Goal: Transaction & Acquisition: Book appointment/travel/reservation

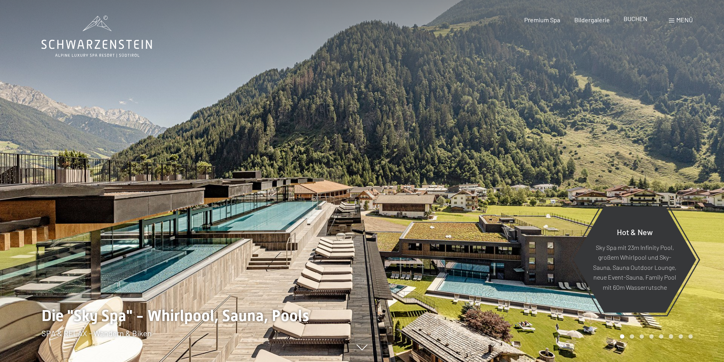
click at [633, 20] on span "BUCHEN" at bounding box center [635, 18] width 24 height 7
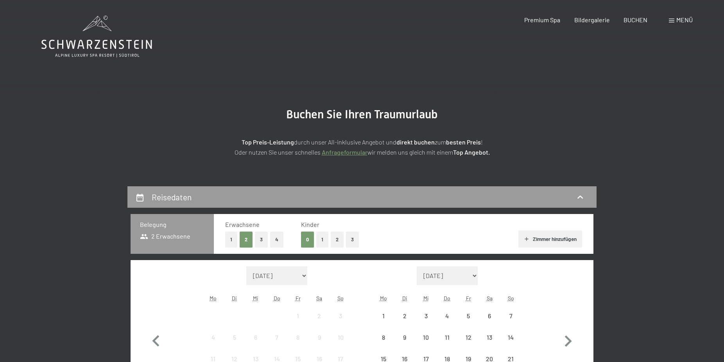
scroll to position [120, 0]
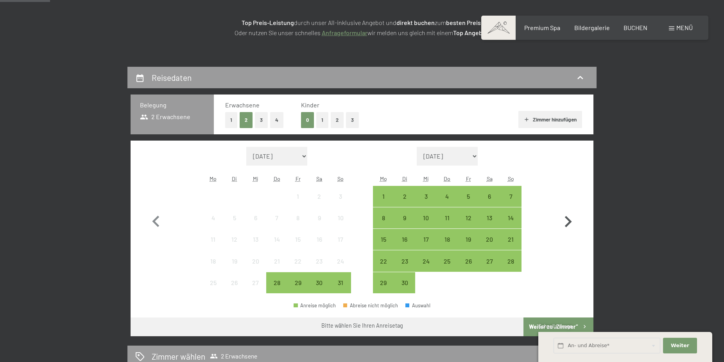
click at [567, 221] on icon "button" at bounding box center [567, 222] width 23 height 23
select select "2025-09-01"
select select "2025-10-01"
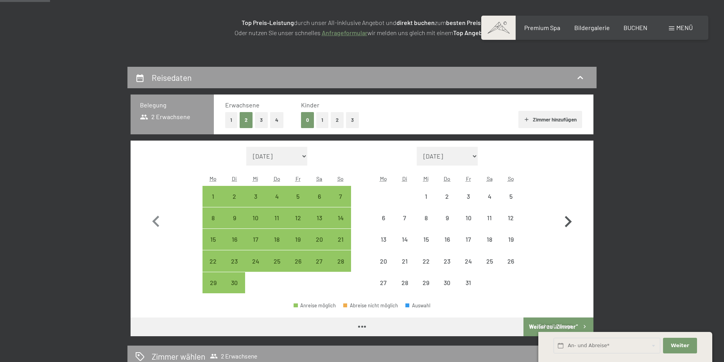
click at [567, 221] on icon "button" at bounding box center [567, 222] width 23 height 23
select select "2025-10-01"
select select "2025-11-01"
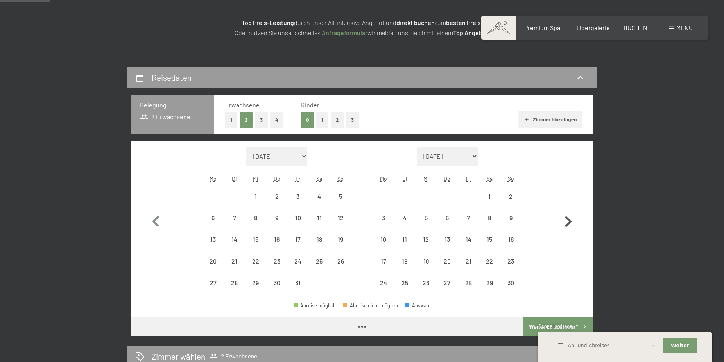
select select "2025-10-01"
select select "2025-11-01"
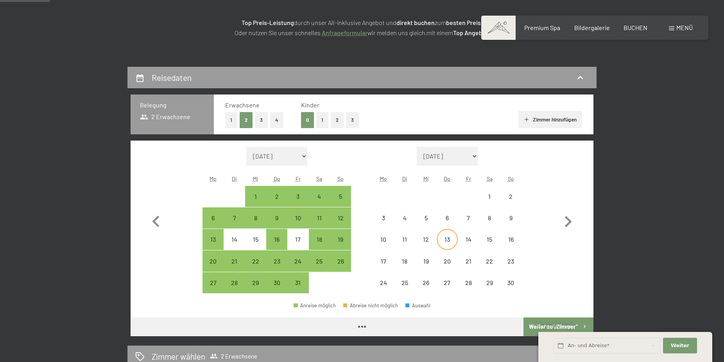
select select "2025-10-01"
select select "2025-11-01"
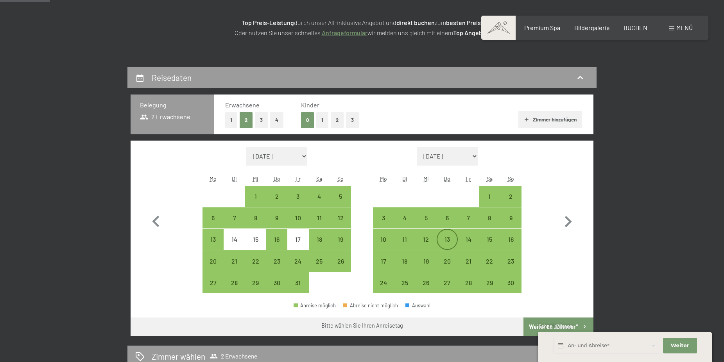
click at [453, 240] on div "13" at bounding box center [447, 246] width 20 height 20
select select "2025-10-01"
select select "2025-11-01"
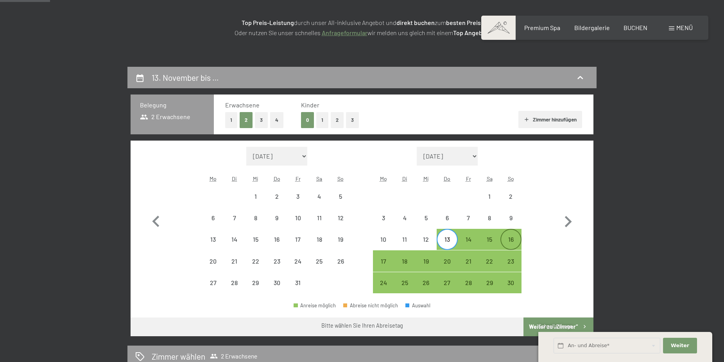
click at [514, 241] on div "16" at bounding box center [511, 246] width 20 height 20
select select "2025-10-01"
select select "2025-11-01"
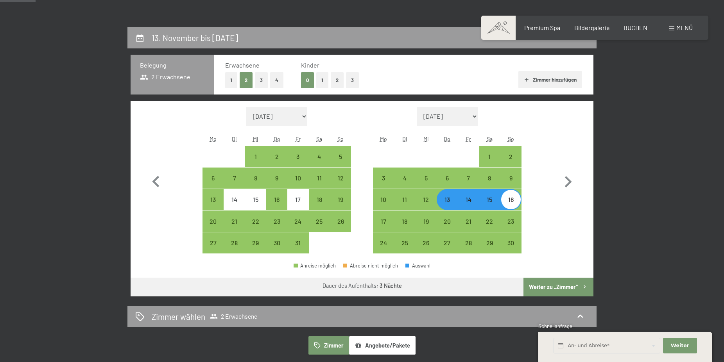
click at [546, 291] on button "Weiter zu „Zimmer“" at bounding box center [558, 287] width 70 height 19
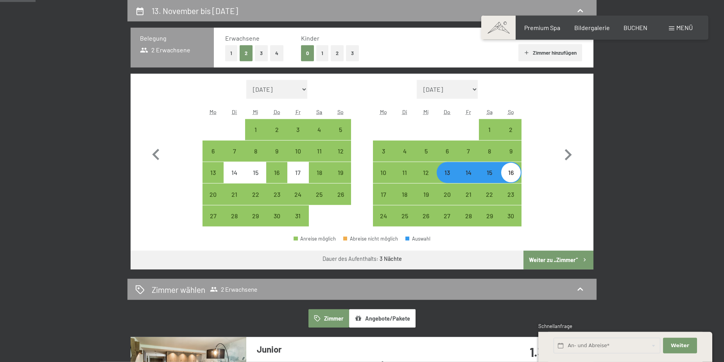
select select "2025-10-01"
select select "2025-11-01"
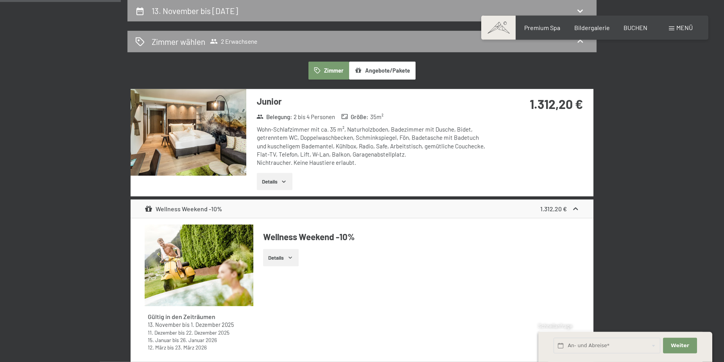
scroll to position [0, 0]
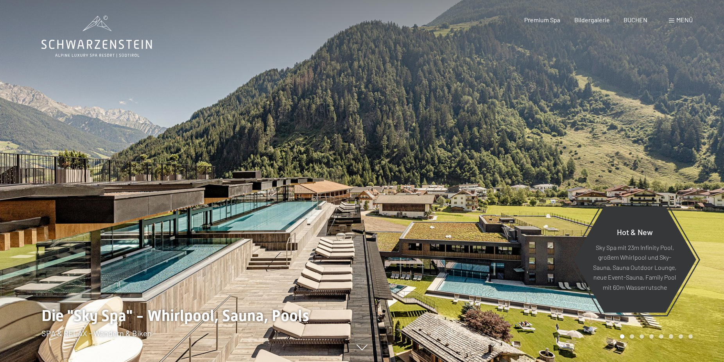
drag, startPoint x: 462, startPoint y: 192, endPoint x: 300, endPoint y: 163, distance: 165.1
click at [300, 362] on div at bounding box center [361, 362] width 641 height 0
drag, startPoint x: 281, startPoint y: 273, endPoint x: 281, endPoint y: 225, distance: 47.7
click at [281, 225] on div at bounding box center [181, 181] width 362 height 362
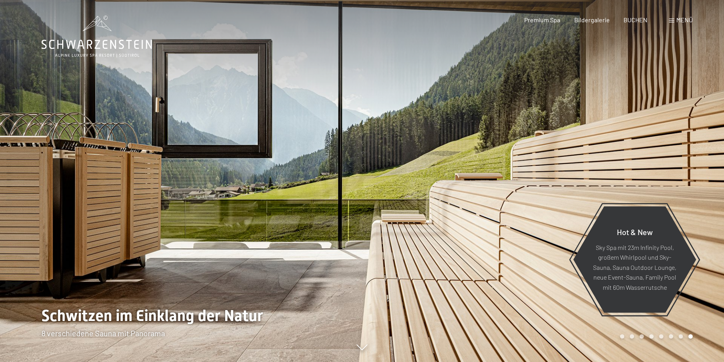
click at [573, 188] on div at bounding box center [543, 181] width 362 height 362
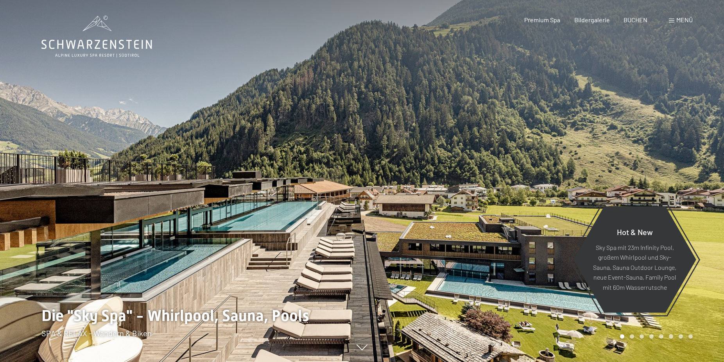
click at [573, 188] on div at bounding box center [543, 181] width 362 height 362
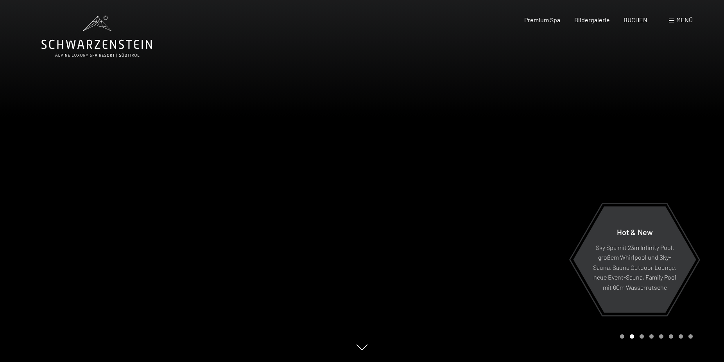
click at [573, 188] on div at bounding box center [543, 181] width 362 height 362
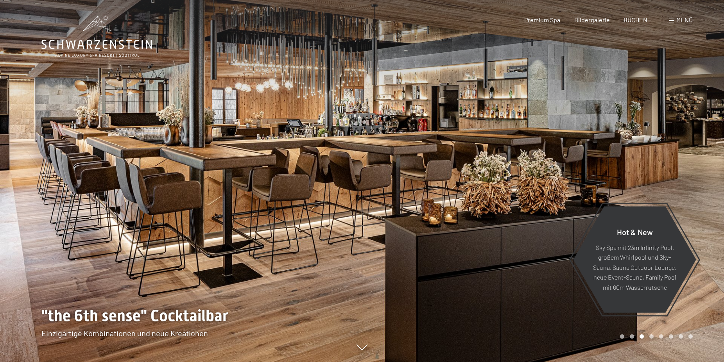
click at [573, 188] on div at bounding box center [543, 181] width 362 height 362
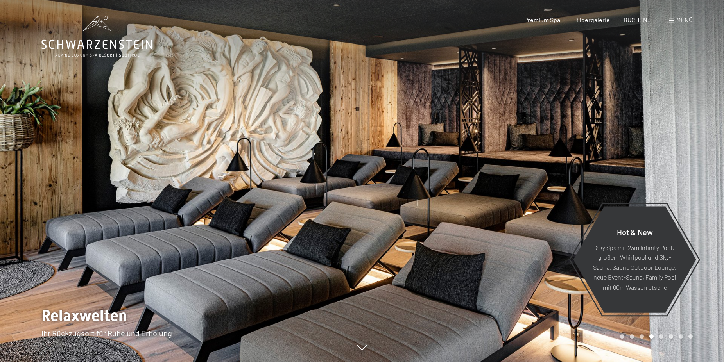
click at [573, 188] on div at bounding box center [543, 181] width 362 height 362
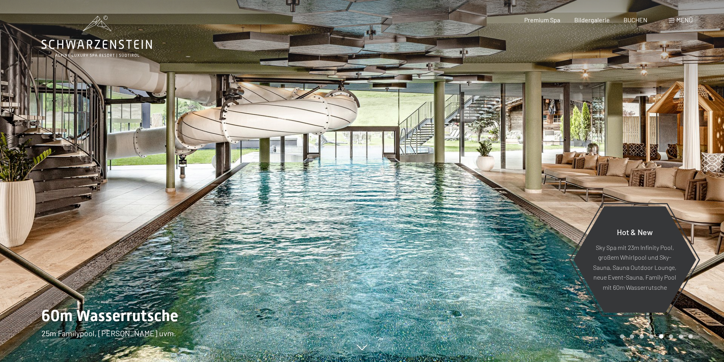
click at [573, 188] on div at bounding box center [543, 181] width 362 height 362
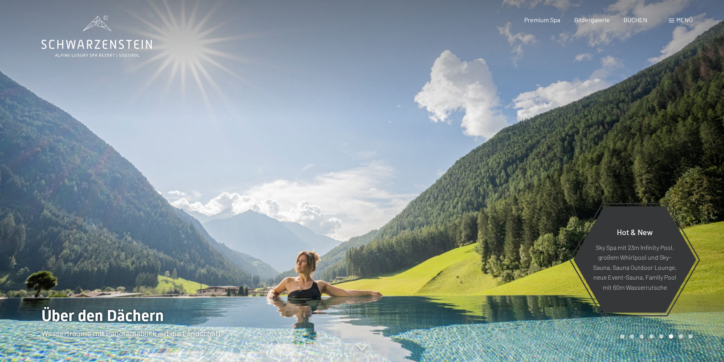
click at [573, 188] on div at bounding box center [543, 181] width 362 height 362
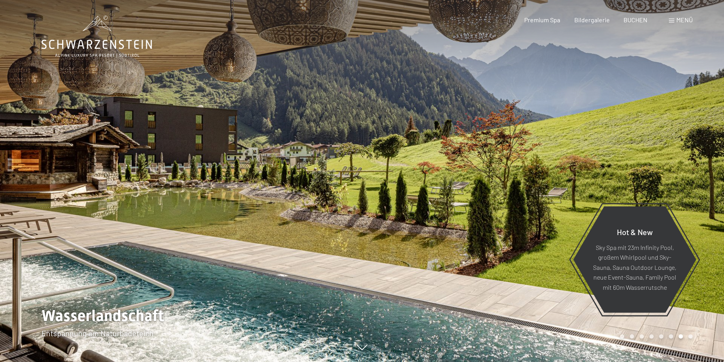
click at [573, 188] on div at bounding box center [543, 181] width 362 height 362
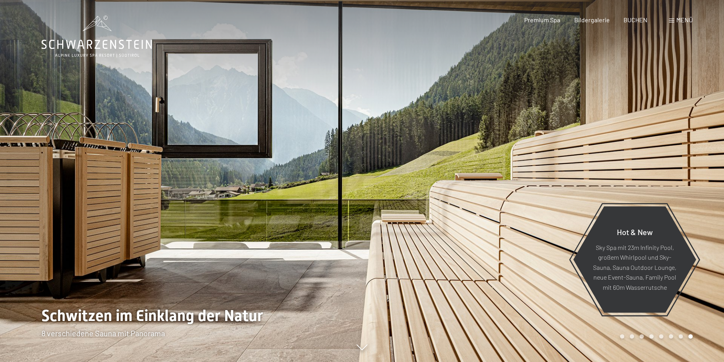
click at [586, 184] on div at bounding box center [543, 181] width 362 height 362
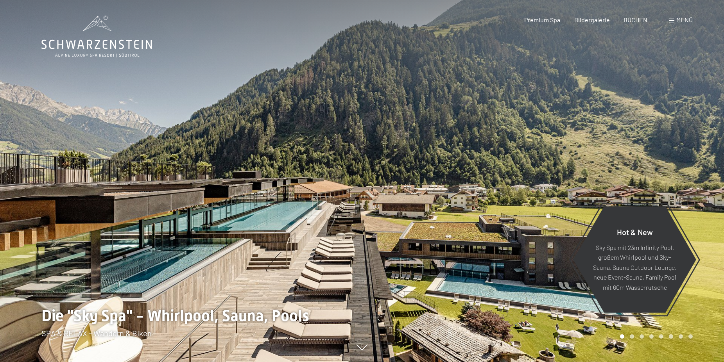
click at [586, 184] on div at bounding box center [543, 181] width 362 height 362
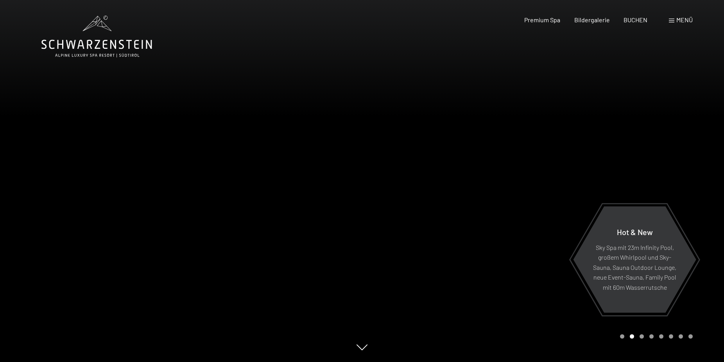
click at [586, 184] on div at bounding box center [543, 181] width 362 height 362
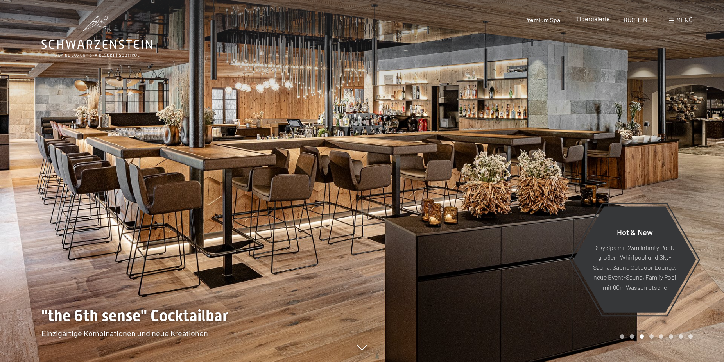
click at [596, 21] on span "Bildergalerie" at bounding box center [592, 18] width 36 height 7
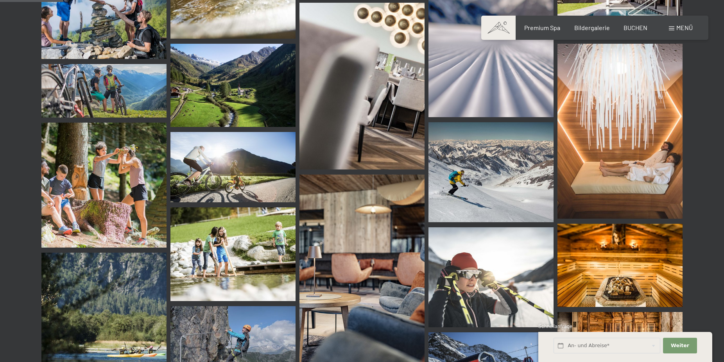
scroll to position [398, 0]
